Goal: Transaction & Acquisition: Purchase product/service

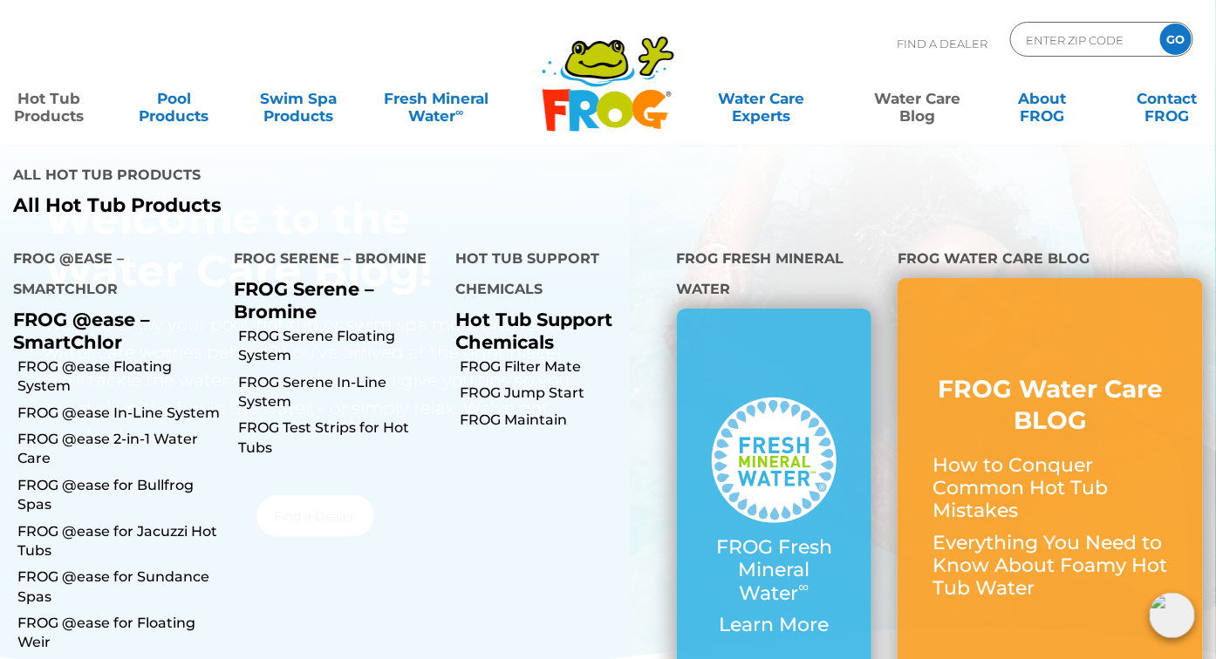
click at [53, 104] on link "Hot Tub Products" at bounding box center [49, 98] width 98 height 35
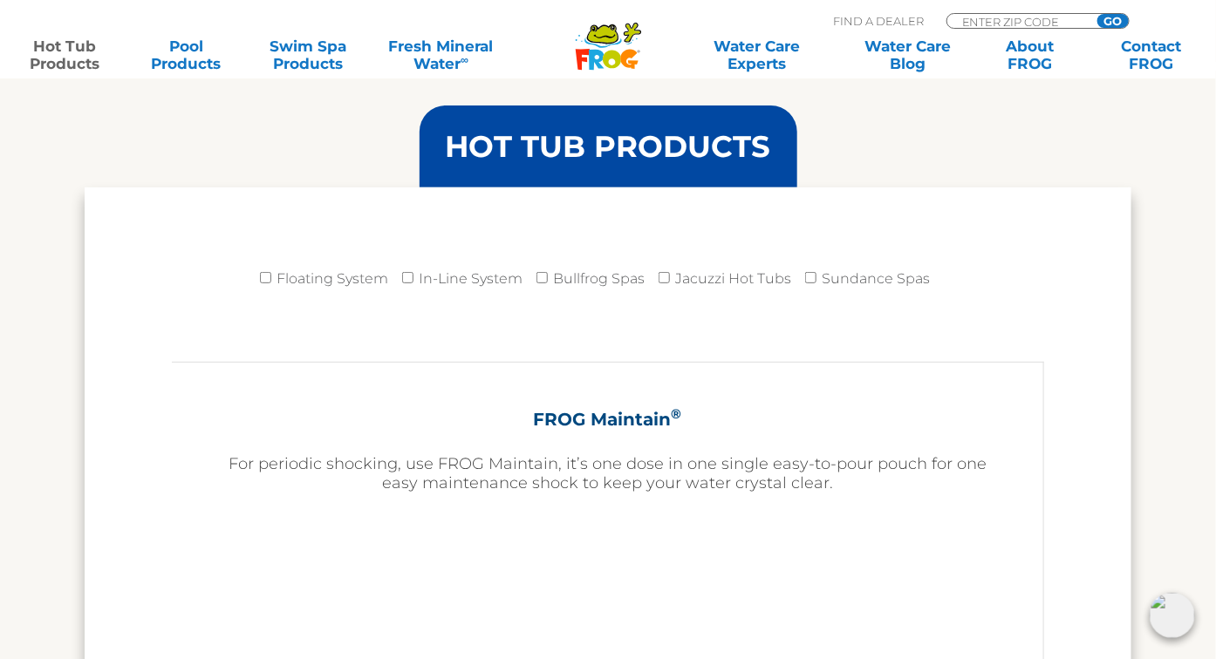
scroll to position [2442, 0]
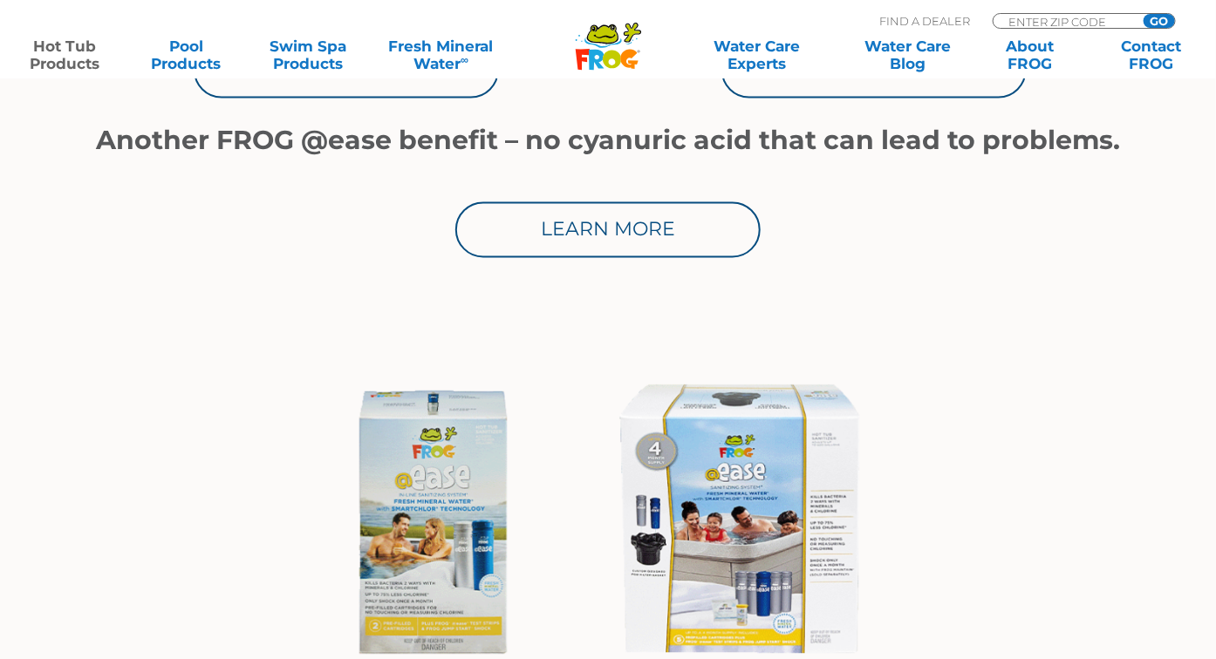
scroll to position [1308, 0]
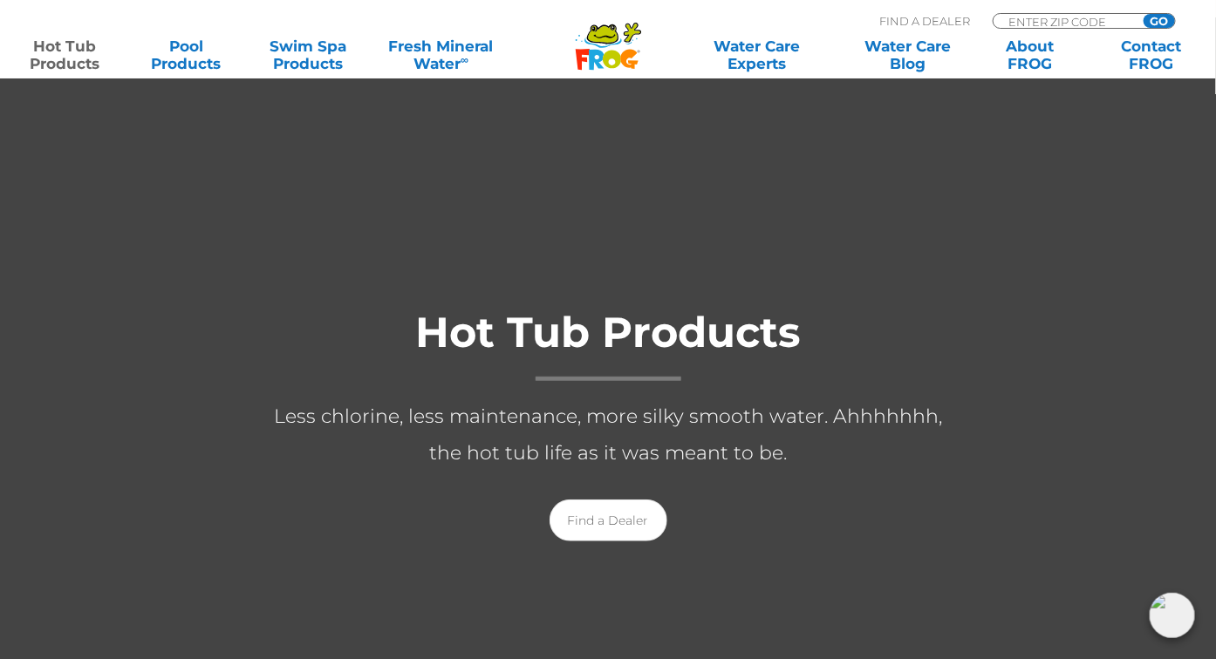
scroll to position [174, 0]
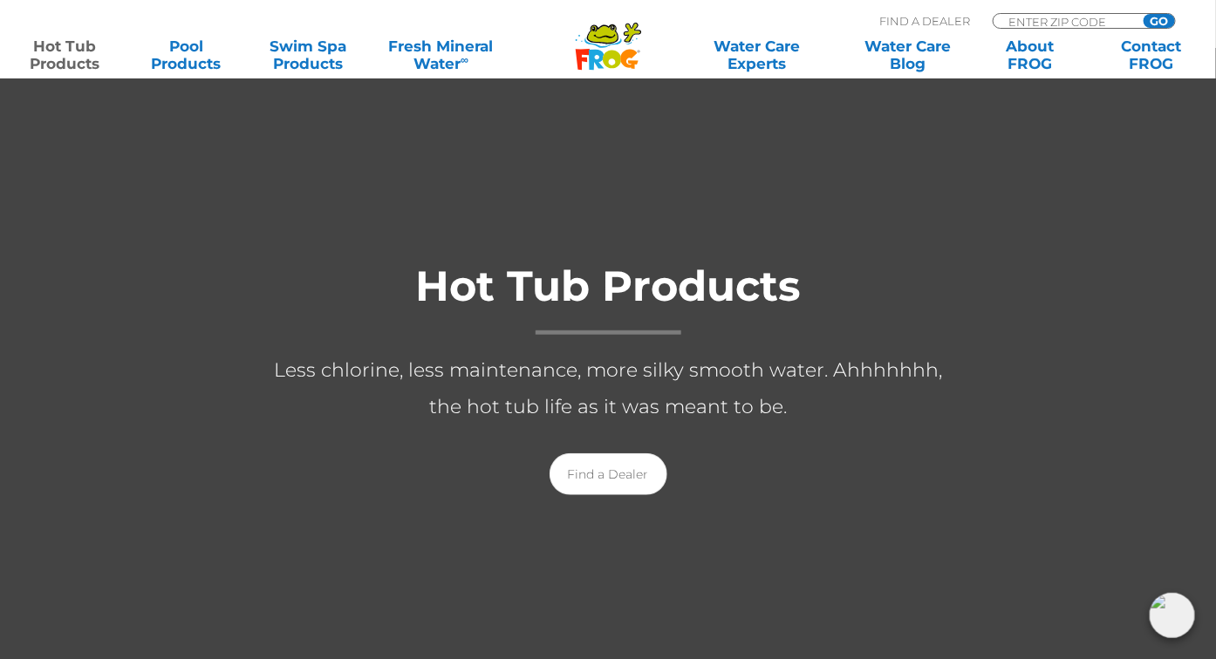
click at [591, 50] on icon at bounding box center [596, 60] width 15 height 21
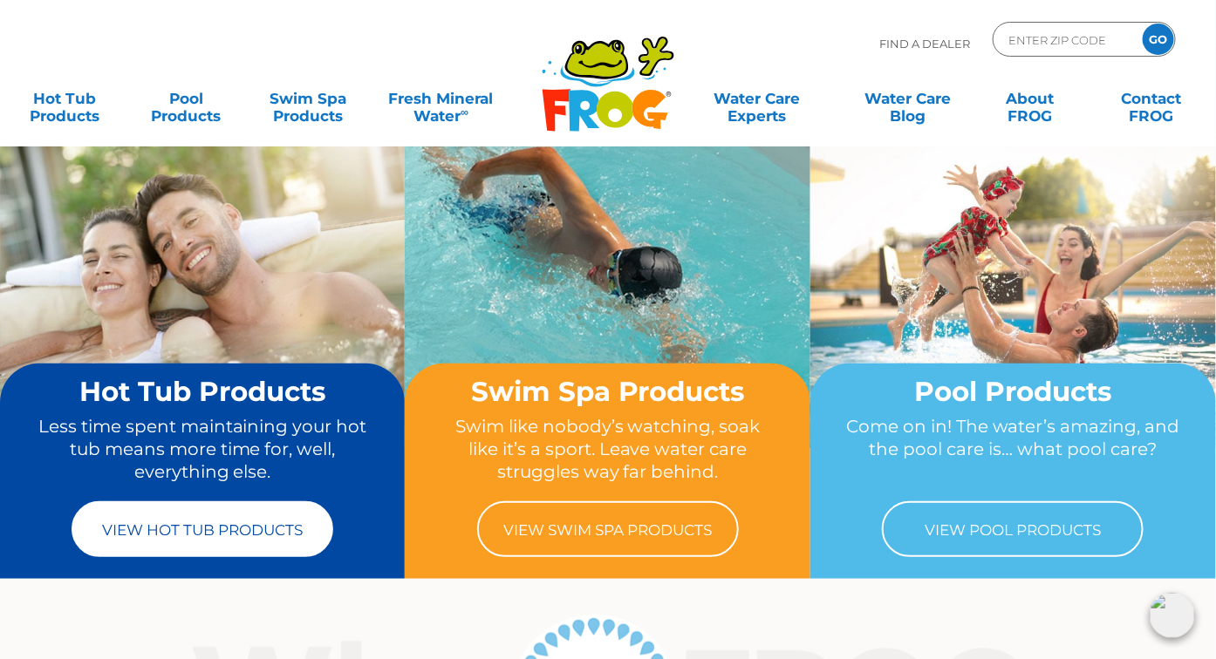
click at [219, 527] on link "View Hot Tub Products" at bounding box center [203, 530] width 262 height 56
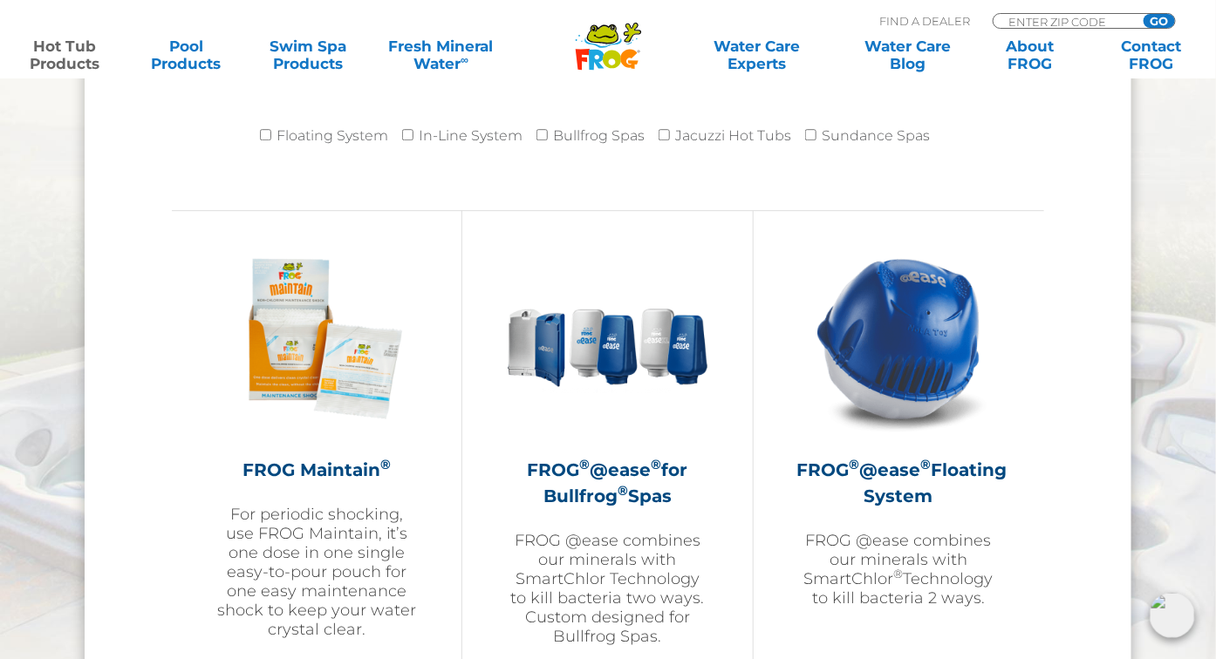
scroll to position [1744, 0]
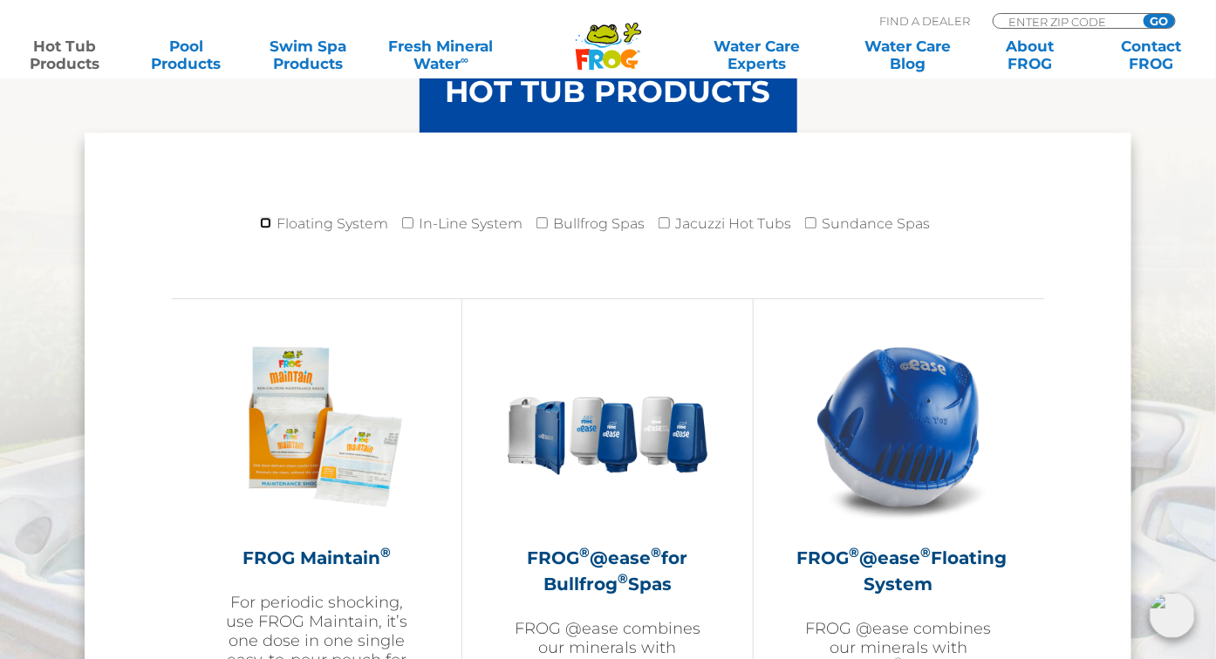
click at [266, 217] on input "Floating System" at bounding box center [265, 222] width 11 height 11
checkbox input "true"
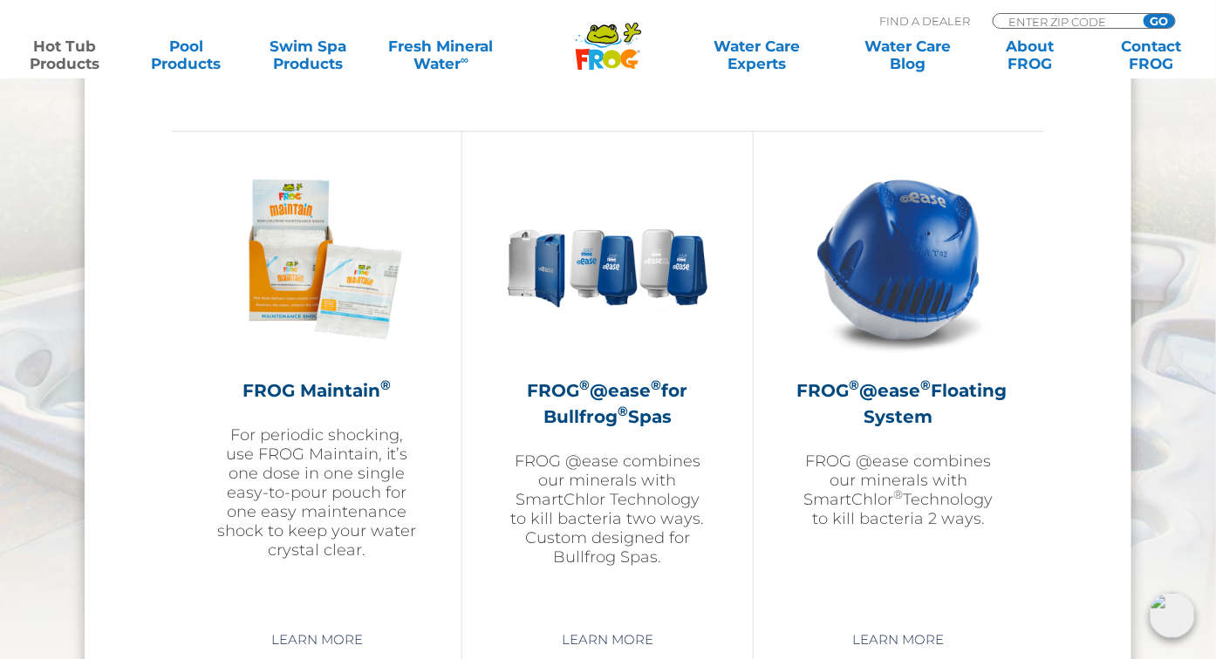
scroll to position [1919, 0]
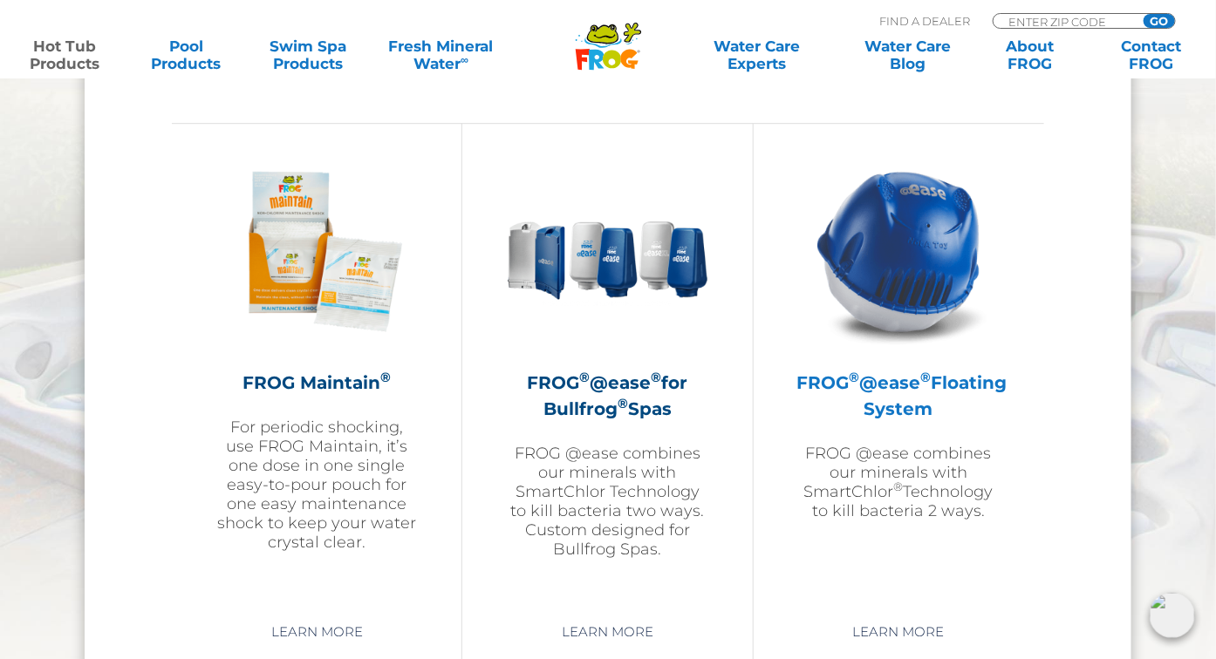
click at [866, 403] on h2 "FROG ® @ease ® Floating System" at bounding box center [898, 396] width 203 height 52
